Goal: Connect with others: Connect with other users

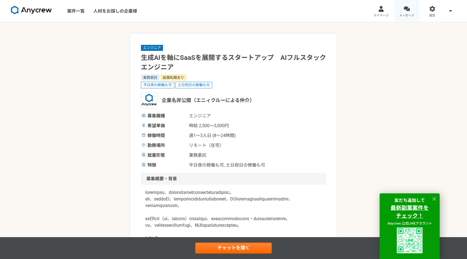
click at [407, 10] on div at bounding box center [407, 9] width 6 height 6
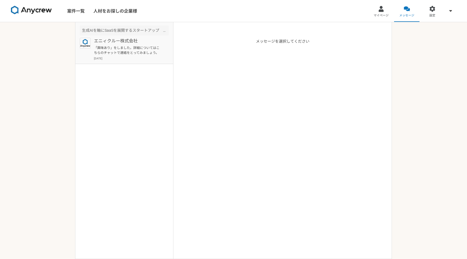
click at [143, 52] on p "「興味あり」をしました。詳細についてはこちらのチャットで連絡をとってみましょう。" at bounding box center [128, 50] width 68 height 10
